Goal: Transaction & Acquisition: Purchase product/service

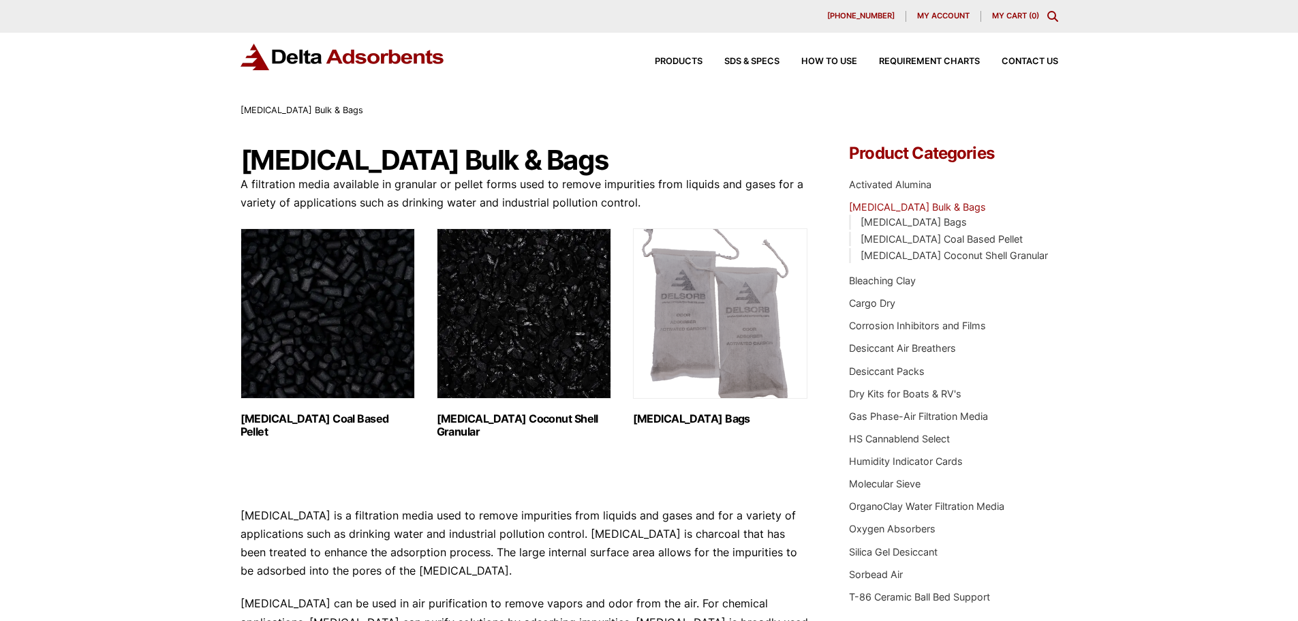
click at [483, 328] on img "Visit product category Activated Carbon Coconut Shell Granular" at bounding box center [524, 313] width 174 height 170
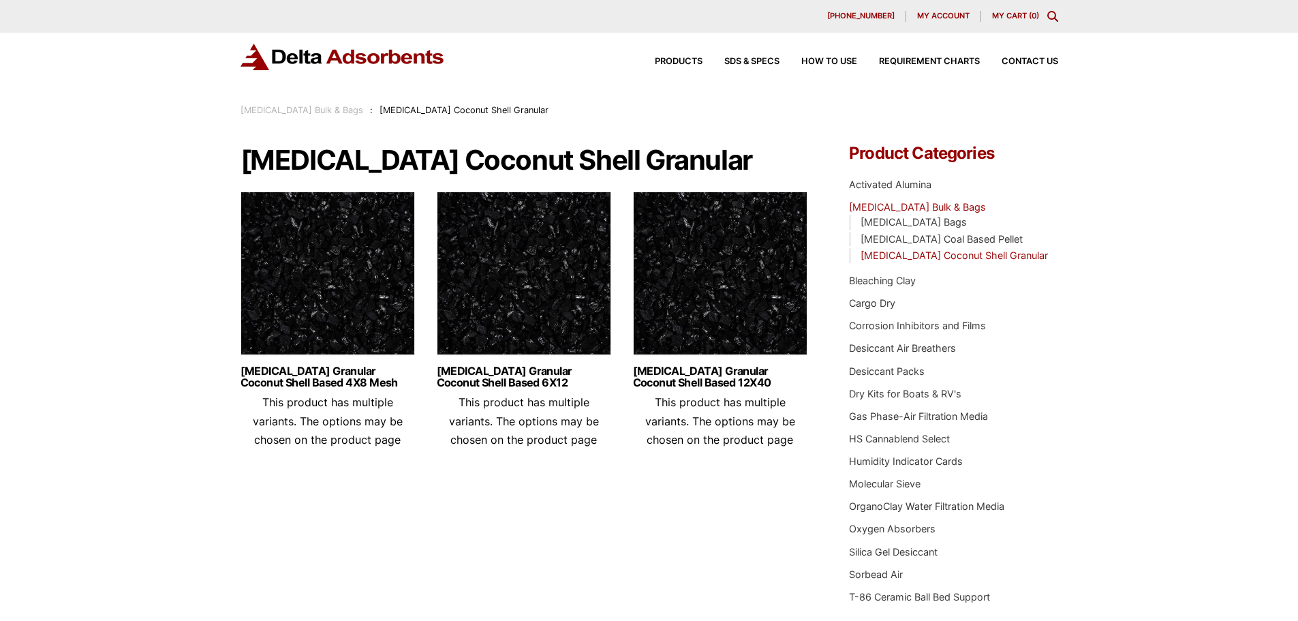
click at [489, 296] on img at bounding box center [524, 277] width 174 height 170
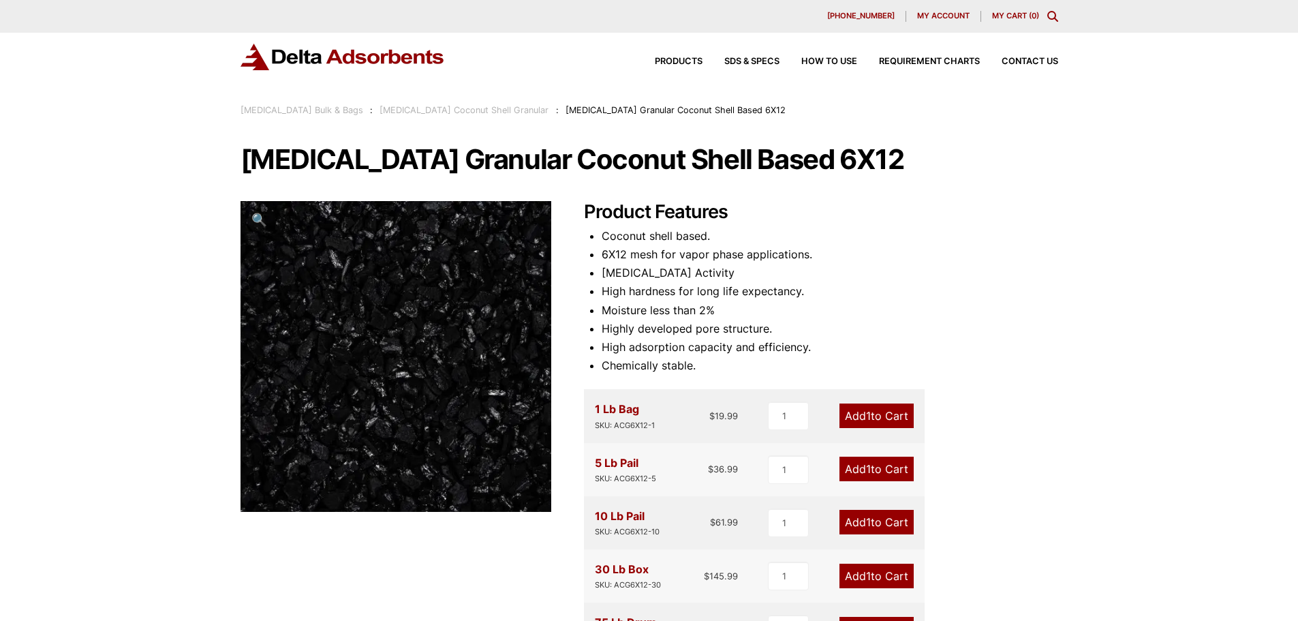
click at [504, 271] on div at bounding box center [396, 356] width 311 height 311
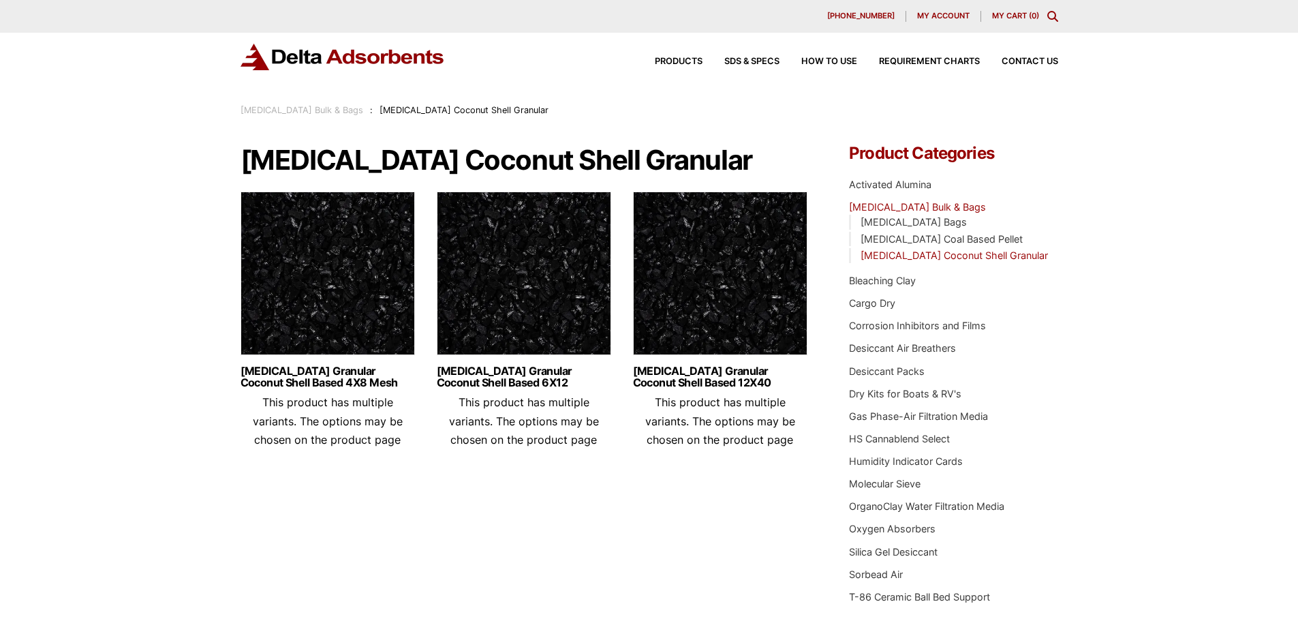
click at [729, 228] on img at bounding box center [720, 277] width 174 height 170
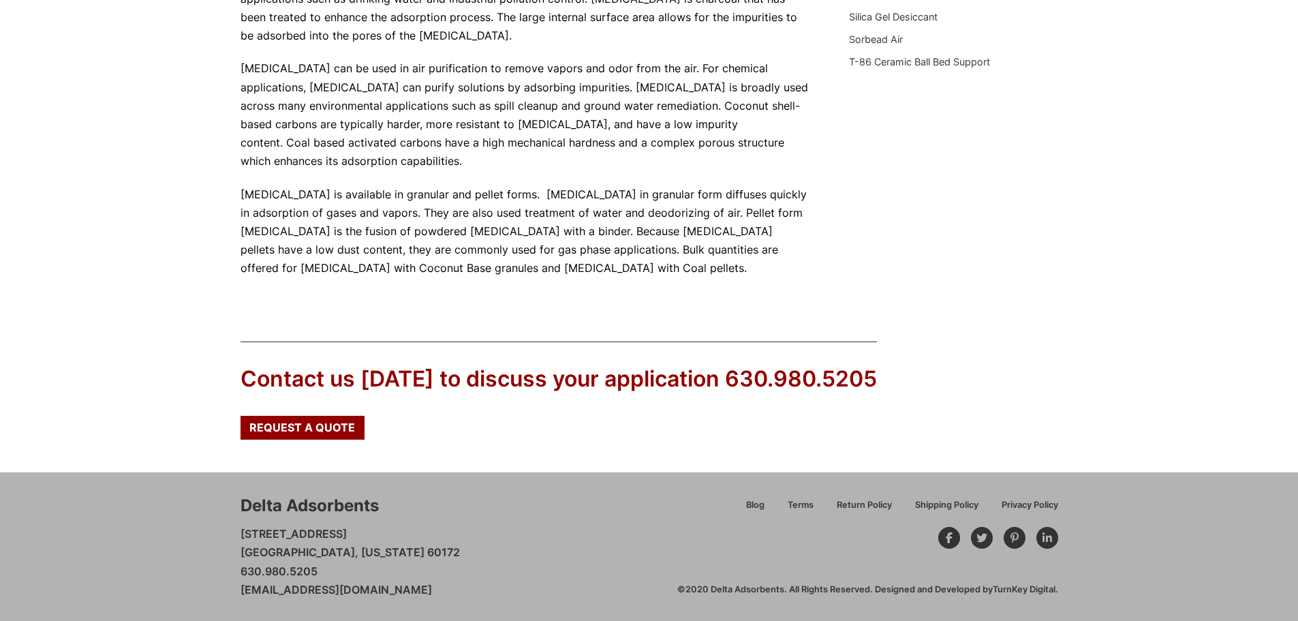
scroll to position [126, 0]
